Goal: Transaction & Acquisition: Book appointment/travel/reservation

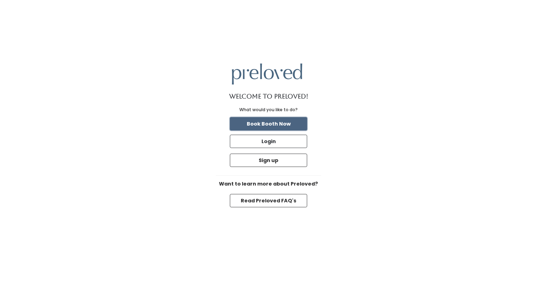
click at [271, 124] on button "Book Booth Now" at bounding box center [268, 123] width 77 height 13
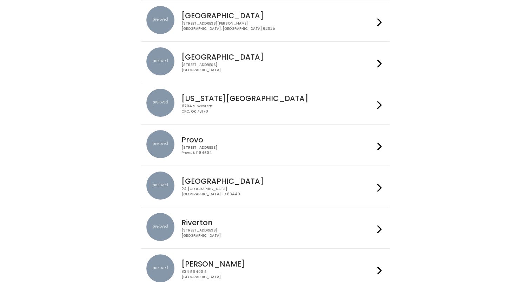
scroll to position [160, 0]
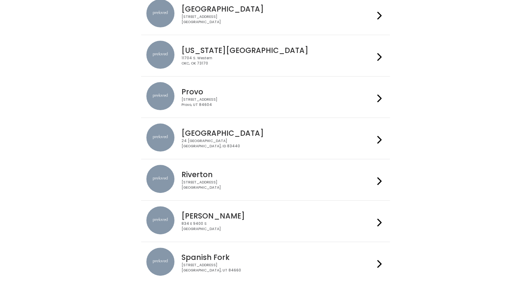
click at [380, 176] on icon at bounding box center [379, 181] width 5 height 10
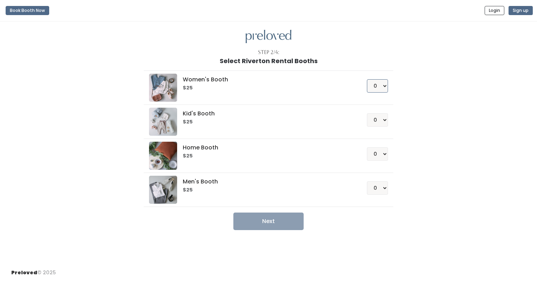
click at [379, 90] on select "0 1 2 3 4" at bounding box center [377, 85] width 21 height 13
select select "1"
click at [367, 79] on select "0 1 2 3 4" at bounding box center [377, 85] width 21 height 13
click at [280, 229] on button "Next" at bounding box center [268, 222] width 70 height 18
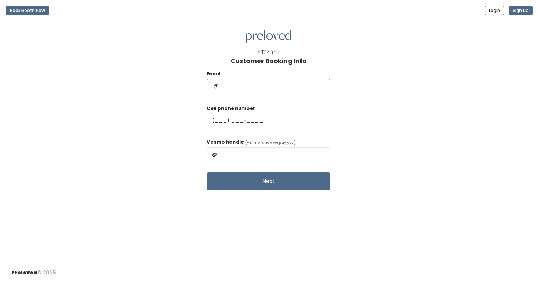
click at [261, 88] on input "text" at bounding box center [268, 85] width 124 height 13
type input "lkirton@hotmail.com"
click at [261, 120] on input "text" at bounding box center [268, 120] width 124 height 13
type input "(801) 824-4310"
click at [261, 157] on input "text" at bounding box center [276, 153] width 108 height 13
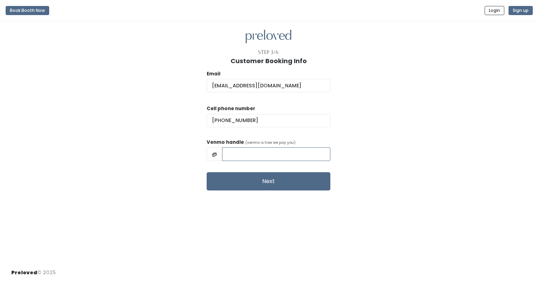
click at [261, 157] on input "text" at bounding box center [276, 153] width 108 height 13
click at [249, 155] on input "RL-Kirton" at bounding box center [276, 153] width 108 height 13
type input "RL-Kirton"
click at [263, 183] on button "Next" at bounding box center [268, 181] width 124 height 18
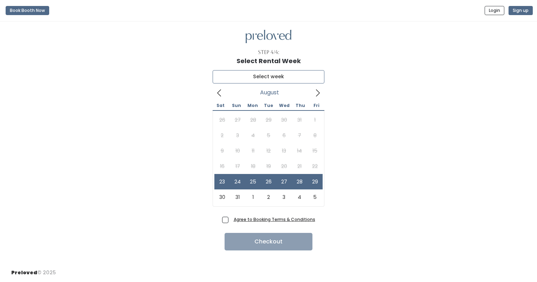
type input "[DATE] to [DATE]"
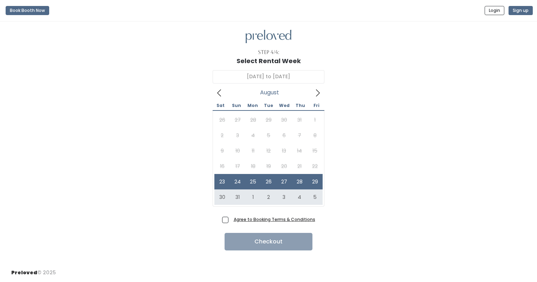
click at [246, 222] on u "Agree to Booking Terms & Conditions" at bounding box center [274, 220] width 81 height 6
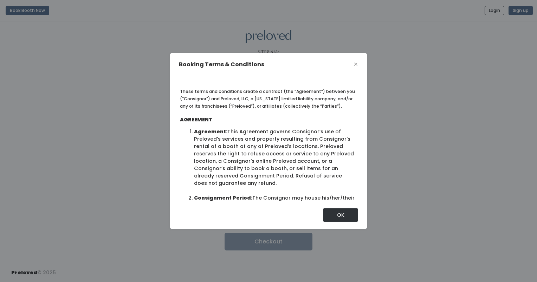
scroll to position [32, 0]
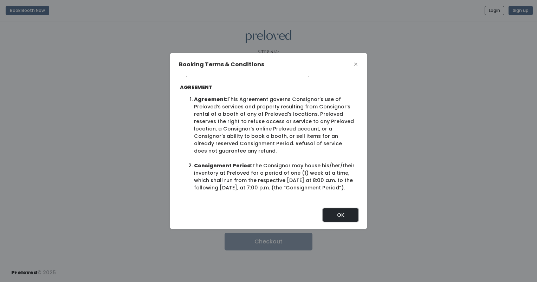
click at [334, 213] on button "OK" at bounding box center [340, 215] width 35 height 13
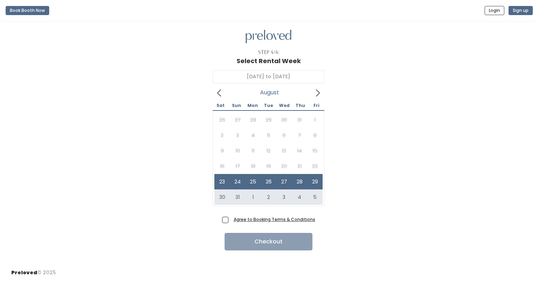
click at [231, 218] on span "Agree to Booking Terms & Conditions" at bounding box center [273, 219] width 84 height 7
click at [231, 218] on input "Agree to Booking Terms & Conditions" at bounding box center [233, 218] width 5 height 5
checkbox input "true"
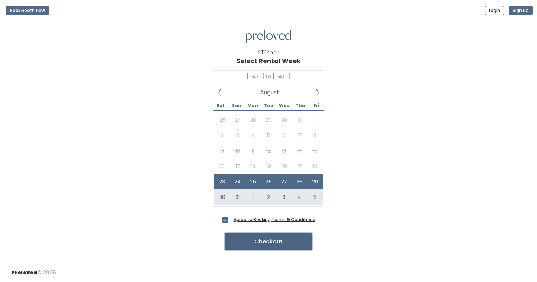
click at [232, 239] on button "Checkout" at bounding box center [268, 242] width 88 height 18
